Goal: Task Accomplishment & Management: Use online tool/utility

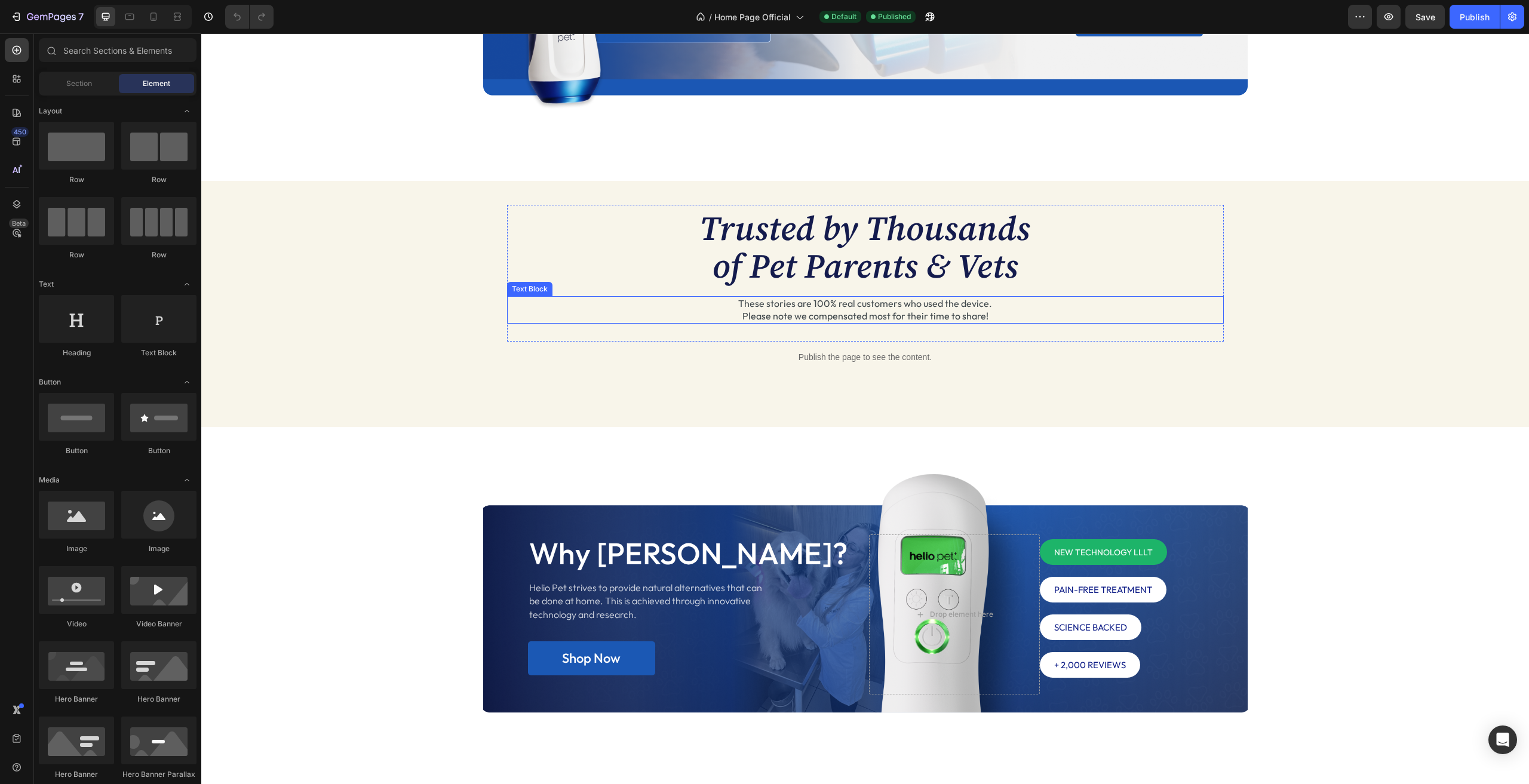
scroll to position [1078, 0]
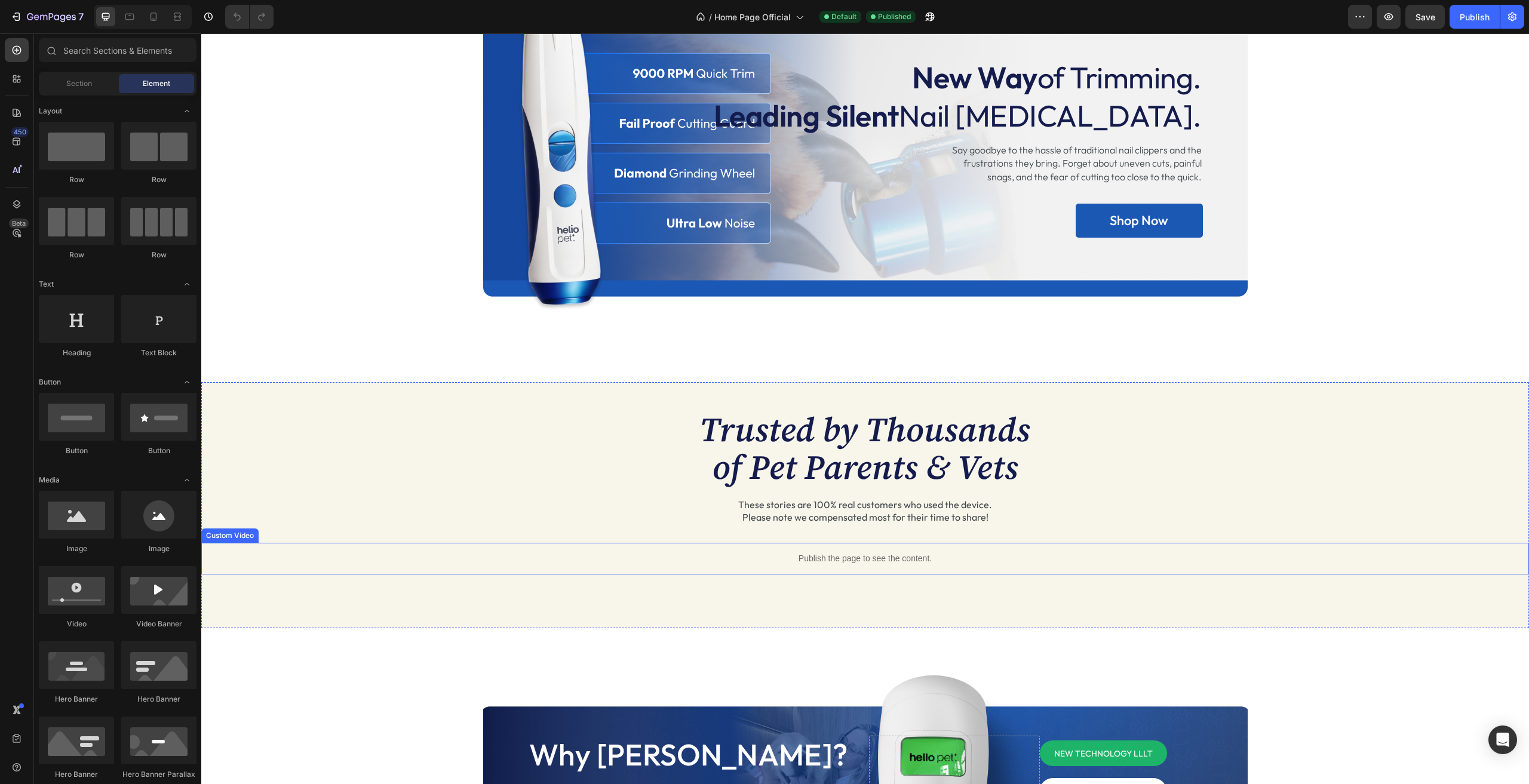
click at [759, 551] on div "Publish the page to see the content." at bounding box center [865, 559] width 1328 height 32
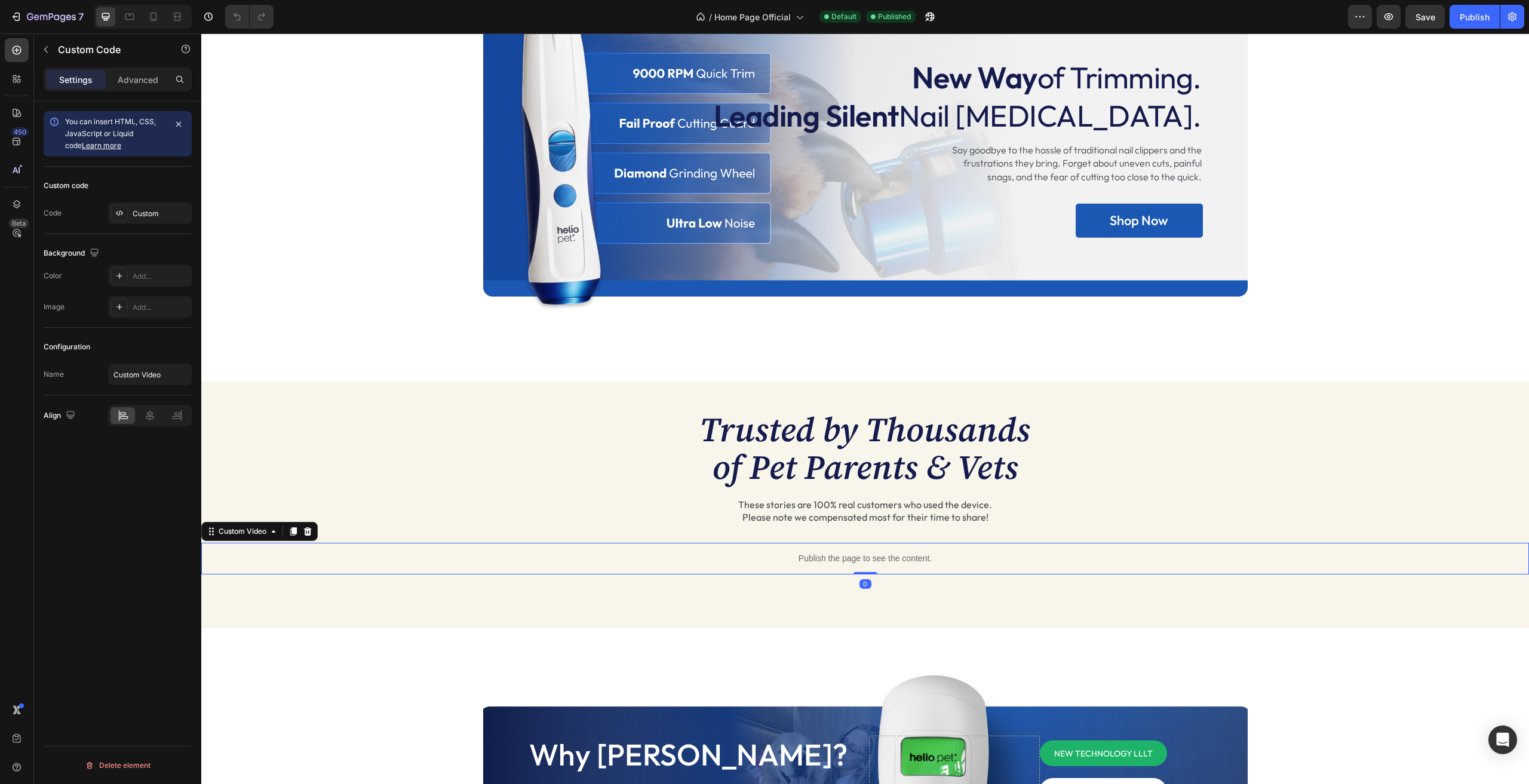
click at [759, 552] on p "Publish the page to see the content." at bounding box center [865, 558] width 1328 height 12
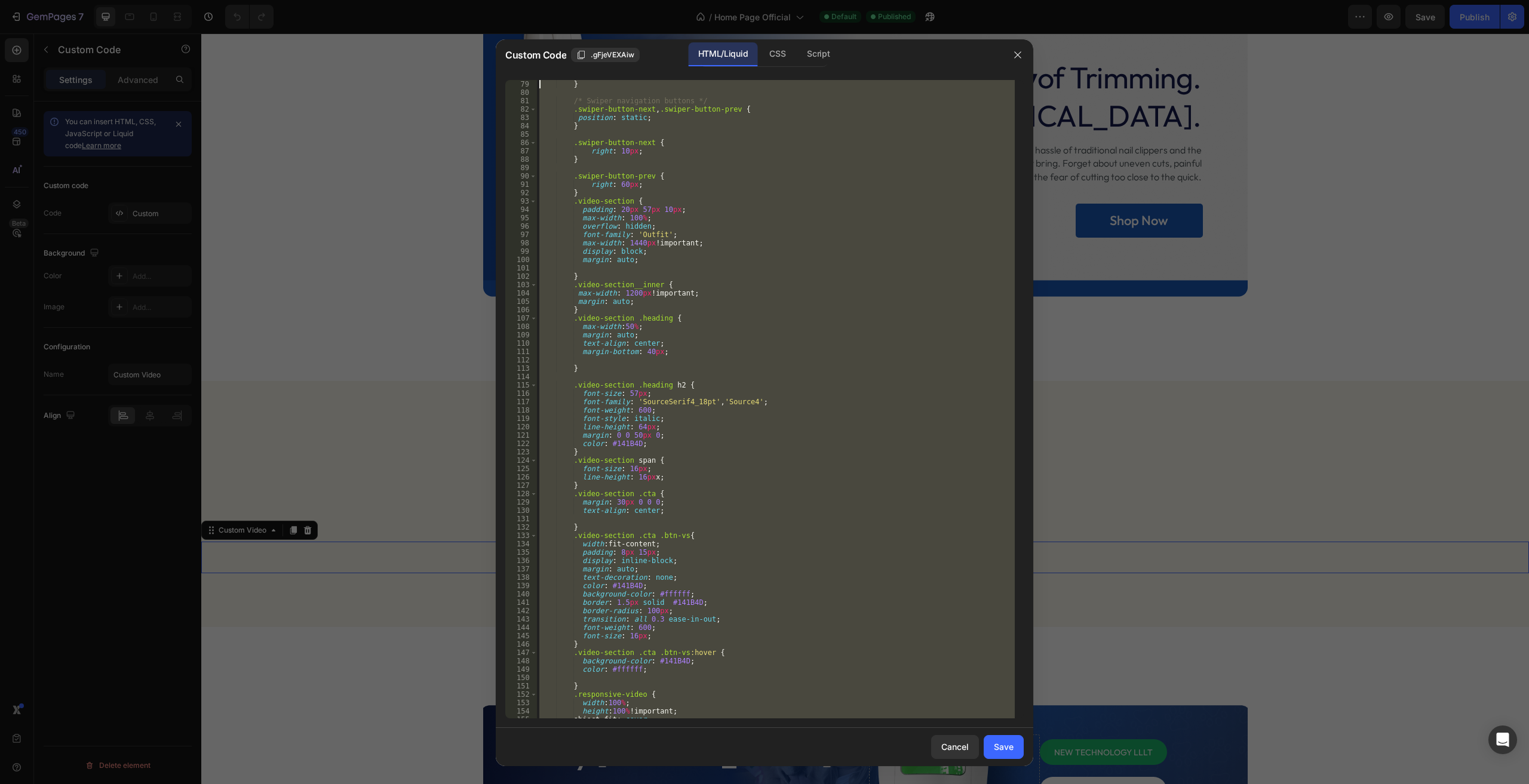
scroll to position [0, 0]
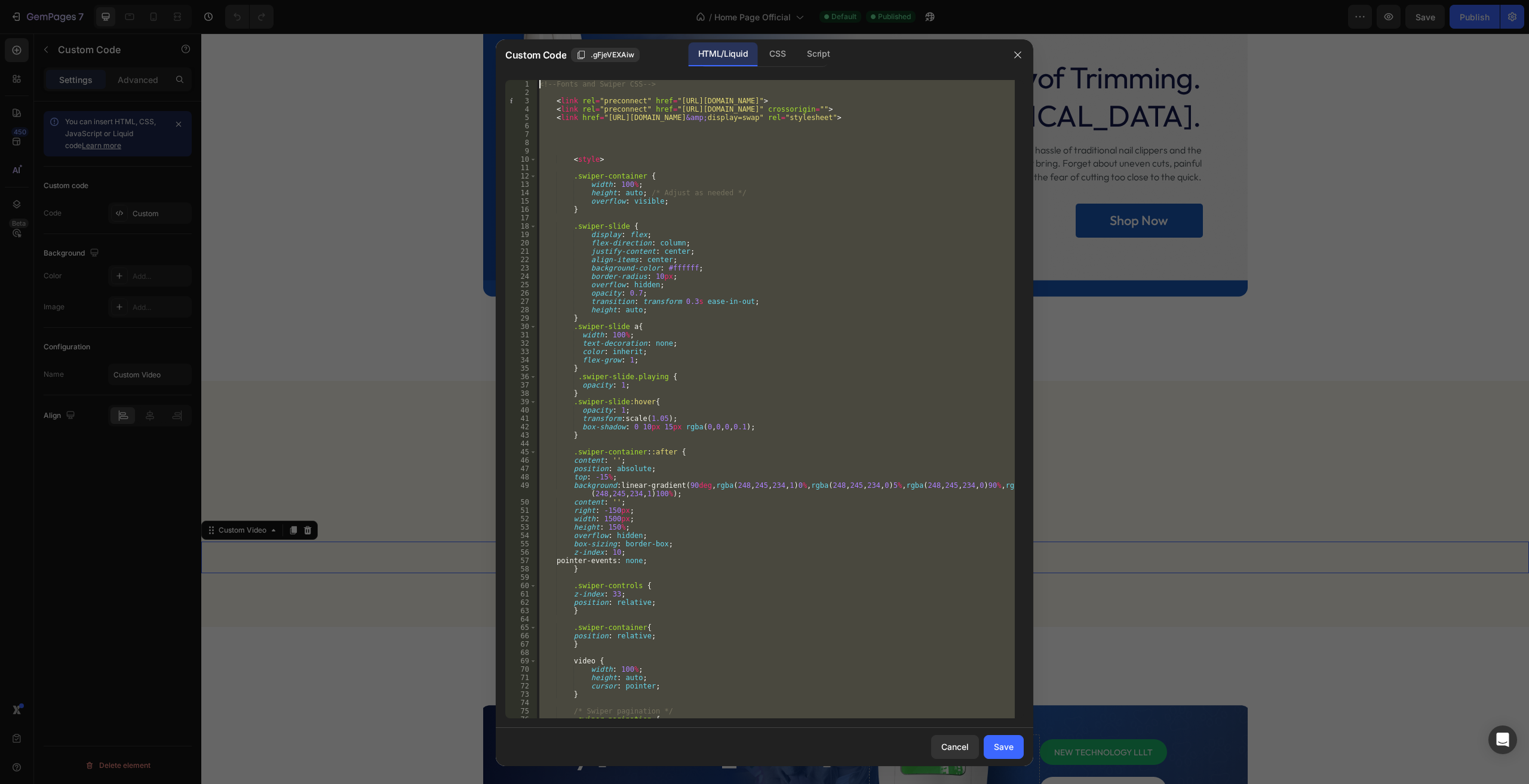
drag, startPoint x: 630, startPoint y: 693, endPoint x: 470, endPoint y: -52, distance: 762.0
click at [470, 0] on html "7 Version history / Home Page Official Default Published Preview Save Publish 4…" at bounding box center [764, 0] width 1529 height 0
type textarea "<!-- Fonts and Swiper CSS -->"
click at [1021, 57] on icon "button" at bounding box center [1018, 55] width 7 height 7
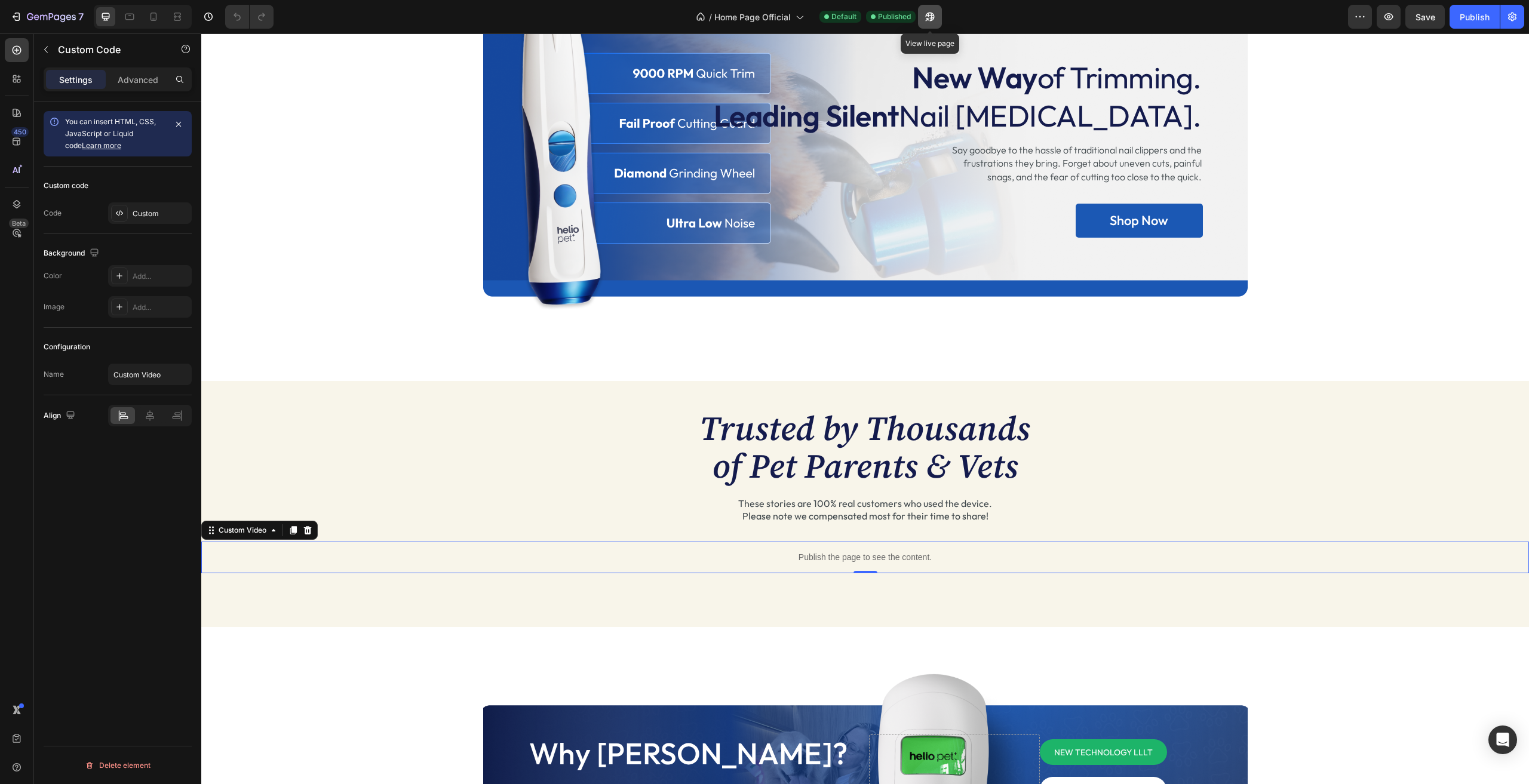
click at [935, 21] on icon "button" at bounding box center [929, 16] width 12 height 12
click at [34, 9] on button "7" at bounding box center [47, 16] width 84 height 24
